Goal: Find specific page/section: Find specific page/section

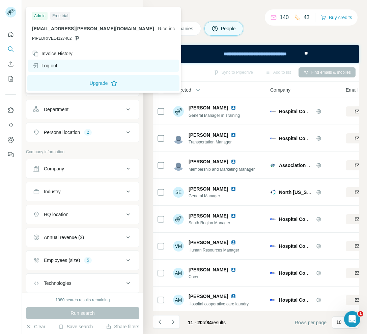
scroll to position [60, 0]
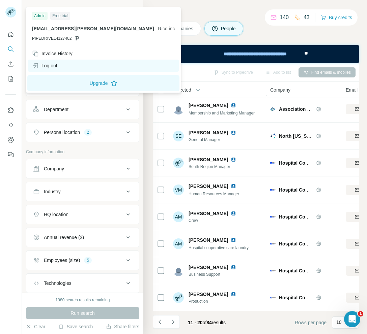
click at [62, 66] on div "Log out" at bounding box center [103, 66] width 151 height 12
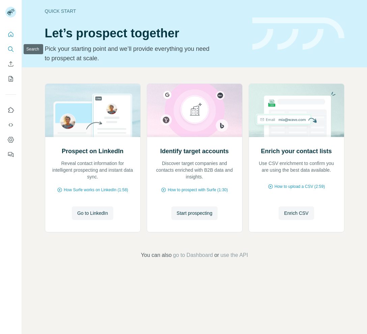
click at [11, 47] on icon "Search" at bounding box center [10, 49] width 7 height 7
